Goal: Find specific page/section: Find specific page/section

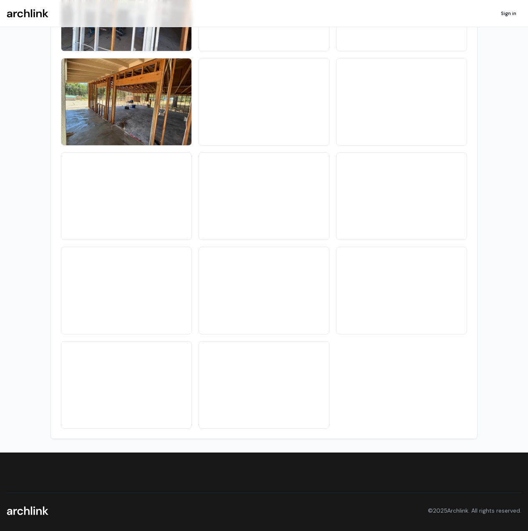
scroll to position [2031, 0]
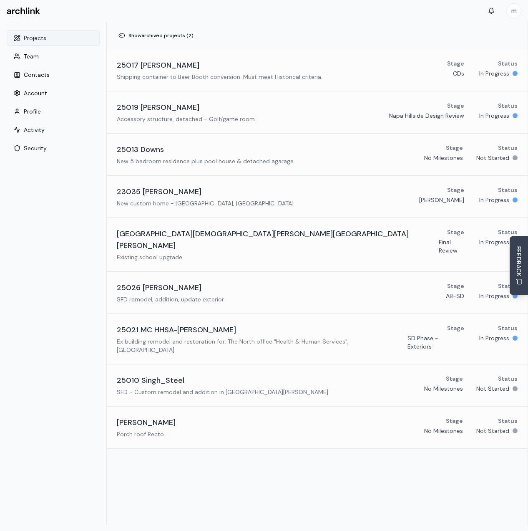
click at [44, 36] on button "Projects" at bounding box center [53, 37] width 93 height 15
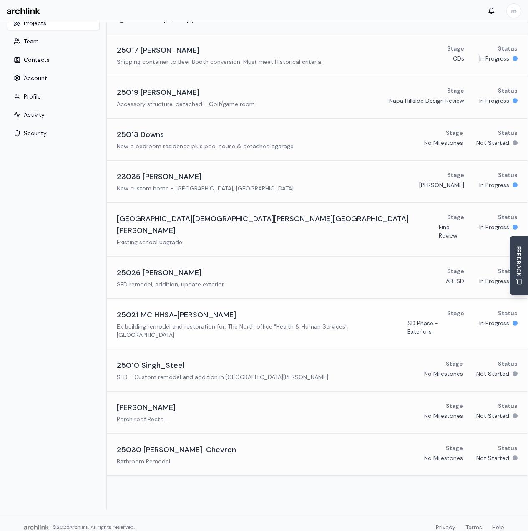
scroll to position [22, 0]
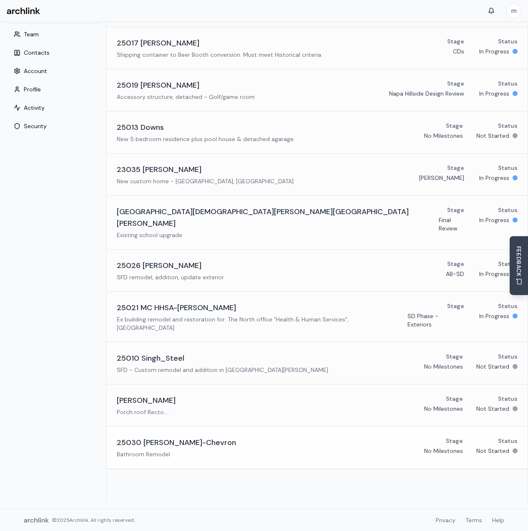
click at [168, 426] on link "25030 Dubberke-Chevron Bathroom Remodel Stage No Milestones Status Not Started" at bounding box center [317, 447] width 421 height 42
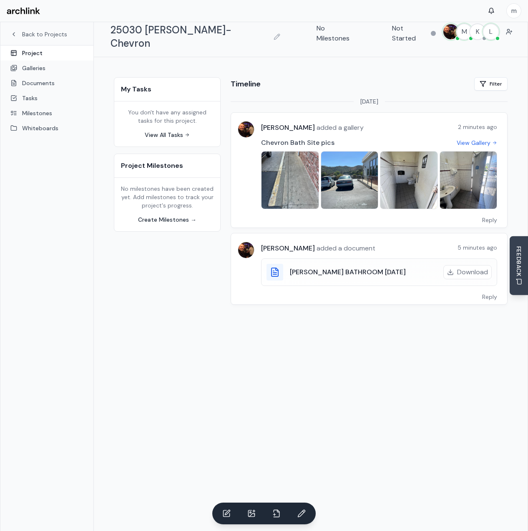
click at [324, 244] on span "added a document" at bounding box center [345, 248] width 60 height 9
click at [31, 89] on link "Documents" at bounding box center [46, 82] width 93 height 15
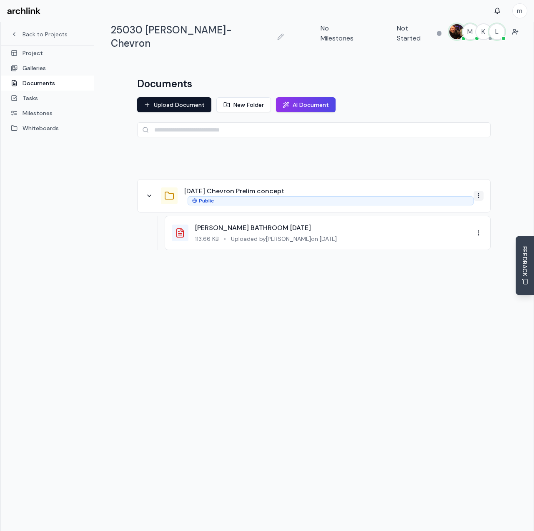
click at [475, 185] on html "m Back to Projects Project Galleries Documents Tasks Milestones Whiteboards Pro…" at bounding box center [267, 265] width 534 height 575
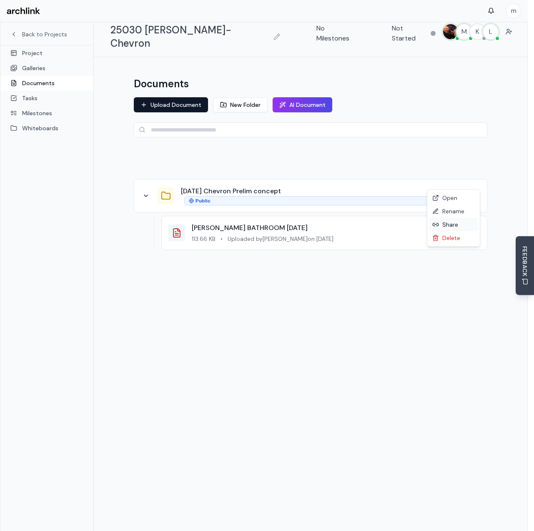
click at [453, 226] on div "Share" at bounding box center [453, 224] width 49 height 13
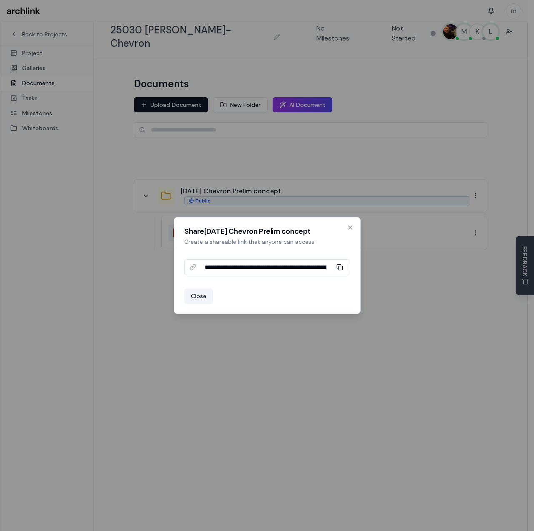
drag, startPoint x: 199, startPoint y: 297, endPoint x: 330, endPoint y: 276, distance: 133.1
click at [315, 289] on div "Close" at bounding box center [267, 295] width 166 height 15
click at [343, 267] on icon at bounding box center [340, 267] width 7 height 7
click at [205, 289] on button "Close" at bounding box center [198, 295] width 29 height 15
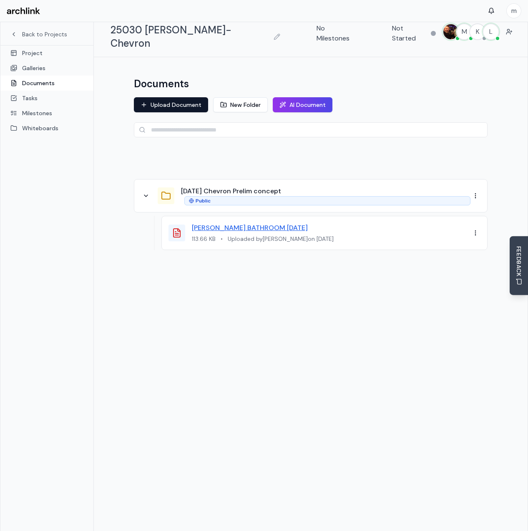
click at [256, 223] on link "DUBBERKE BATHROOM 8.27.25" at bounding box center [250, 227] width 116 height 9
